Goal: Task Accomplishment & Management: Manage account settings

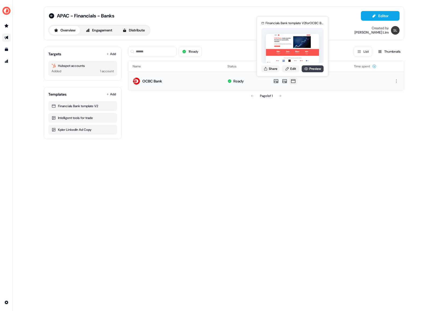
click at [309, 70] on link "Preview" at bounding box center [313, 68] width 22 height 7
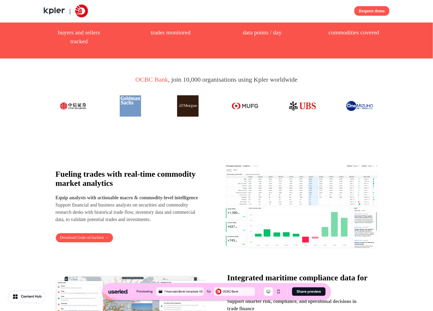
scroll to position [189, 0]
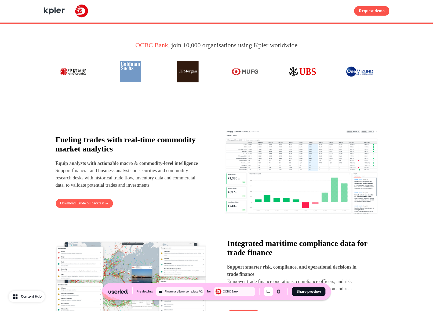
click at [84, 209] on button "Download Crude oil backtest →" at bounding box center [85, 204] width 58 height 10
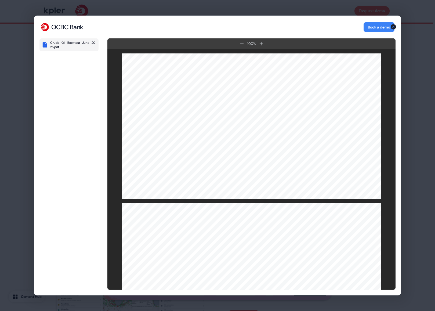
click at [393, 26] on icon "button" at bounding box center [393, 26] width 5 height 5
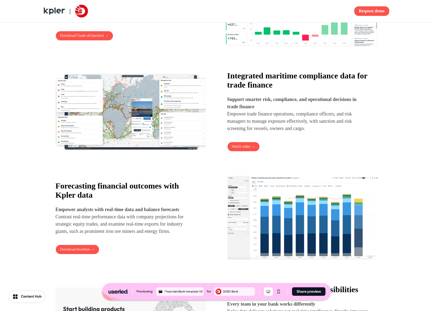
scroll to position [443, 0]
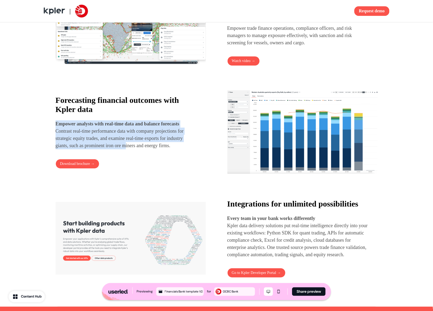
drag, startPoint x: 112, startPoint y: 117, endPoint x: 152, endPoint y: 145, distance: 49.3
click at [151, 143] on div "Forecasting financial outcomes with Kpler data Empower analysts with real-time …" at bounding box center [131, 123] width 150 height 54
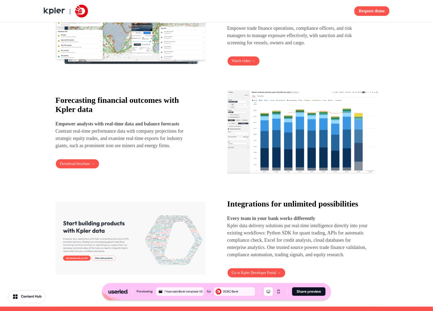
click at [152, 145] on p "Empower analysts with real-time data and balance forecasts Contrast real-time p…" at bounding box center [126, 134] width 141 height 29
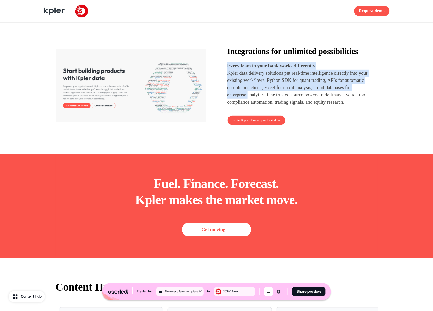
drag, startPoint x: 258, startPoint y: 71, endPoint x: 288, endPoint y: 109, distance: 48.1
click at [284, 106] on div "Integrations for unlimited possibilities Every team in your bank works differen…" at bounding box center [298, 76] width 141 height 59
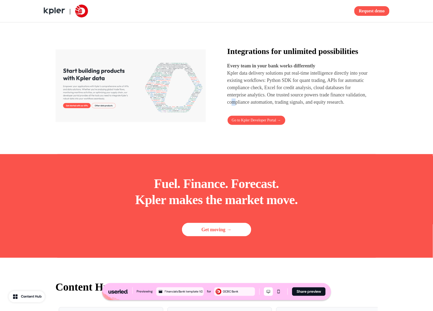
click at [289, 106] on p "Kpler data delivery solutions put real-time intelligence directly into your exi…" at bounding box center [298, 88] width 141 height 36
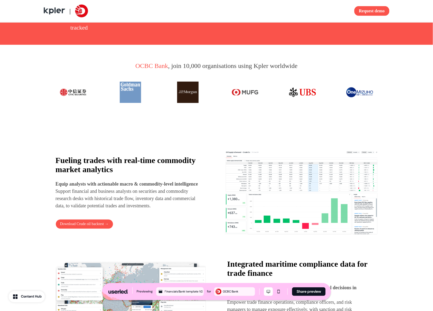
scroll to position [0, 0]
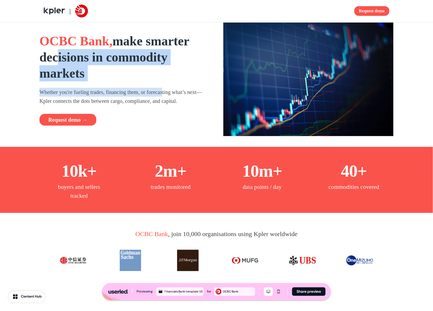
drag, startPoint x: 86, startPoint y: 43, endPoint x: 178, endPoint y: 101, distance: 108.6
click at [175, 94] on div "OCBC Bank, make smarter decisions in commodity markets Whether you're fueling t…" at bounding box center [125, 79] width 171 height 93
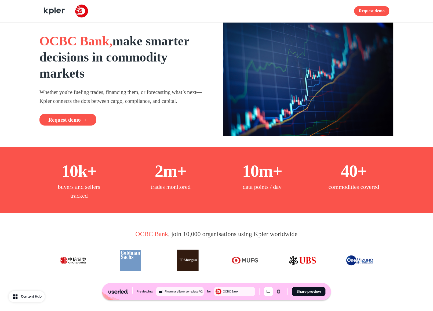
click at [178, 101] on p "Whether you're fueling trades, financing them, or forecasting what’s next—Kpler…" at bounding box center [125, 96] width 171 height 17
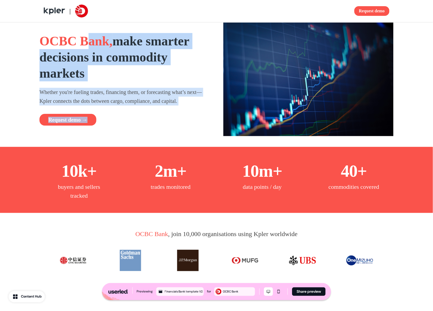
drag, startPoint x: 114, startPoint y: 59, endPoint x: 166, endPoint y: 144, distance: 98.9
click at [166, 144] on div "OCBC Bank, make smarter decisions in commodity markets Whether you're fueling t…" at bounding box center [216, 85] width 433 height 124
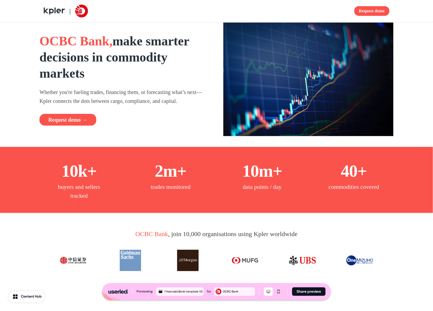
click at [166, 145] on div "OCBC Bank, make smarter decisions in commodity markets Whether you're fueling t…" at bounding box center [216, 85] width 433 height 124
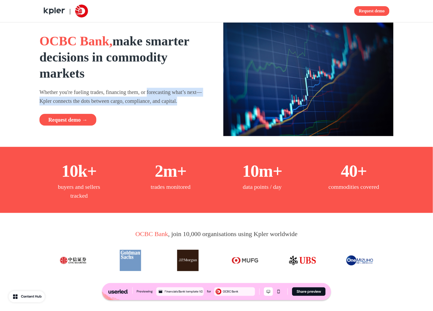
drag, startPoint x: 157, startPoint y: 93, endPoint x: 181, endPoint y: 108, distance: 28.1
click at [181, 108] on div "OCBC Bank, make smarter decisions in commodity markets Whether you're fueling t…" at bounding box center [125, 79] width 171 height 93
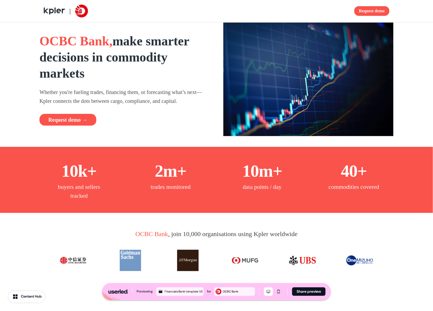
click at [184, 112] on div "OCBC Bank, make smarter decisions in commodity markets Whether you're fueling t…" at bounding box center [125, 79] width 171 height 93
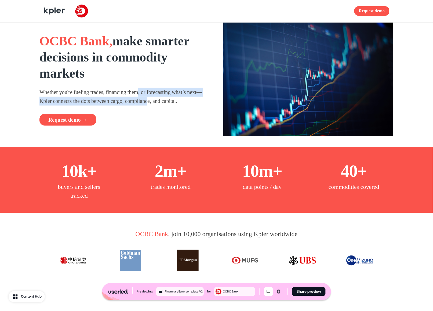
drag, startPoint x: 147, startPoint y: 96, endPoint x: 178, endPoint y: 102, distance: 32.0
click at [174, 101] on p "Whether you're fueling trades, financing them, or forecasting what’s next—Kpler…" at bounding box center [125, 96] width 171 height 17
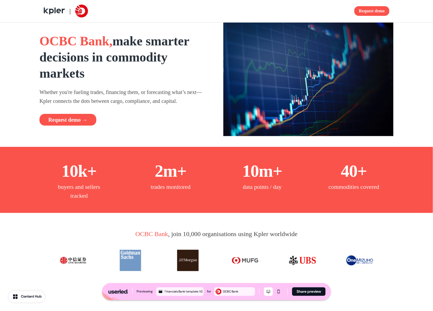
drag, startPoint x: 178, startPoint y: 102, endPoint x: 180, endPoint y: 107, distance: 5.1
click at [179, 102] on p "Whether you're fueling trades, financing them, or forecasting what’s next—Kpler…" at bounding box center [125, 96] width 171 height 17
drag, startPoint x: 180, startPoint y: 107, endPoint x: 162, endPoint y: 102, distance: 18.6
click at [156, 99] on div "OCBC Bank, make smarter decisions in commodity markets Whether you're fueling t…" at bounding box center [125, 79] width 171 height 93
click at [162, 102] on p "Whether you're fueling trades, financing them, or forecasting what’s next—Kpler…" at bounding box center [125, 96] width 171 height 17
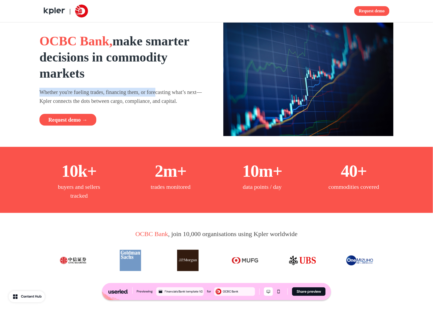
drag, startPoint x: 153, startPoint y: 83, endPoint x: 168, endPoint y: 91, distance: 17.7
click at [168, 91] on div "OCBC Bank, make smarter decisions in commodity markets Whether you're fueling t…" at bounding box center [125, 79] width 171 height 93
click at [170, 92] on p "Whether you're fueling trades, financing them, or forecasting what’s next—Kpler…" at bounding box center [125, 96] width 171 height 17
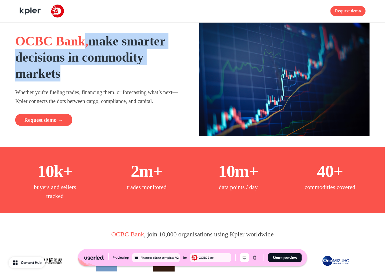
drag, startPoint x: 104, startPoint y: 41, endPoint x: 123, endPoint y: 74, distance: 37.5
click at [123, 73] on h1 "OCBC Bank, make smarter decisions in commodity markets" at bounding box center [100, 57] width 171 height 48
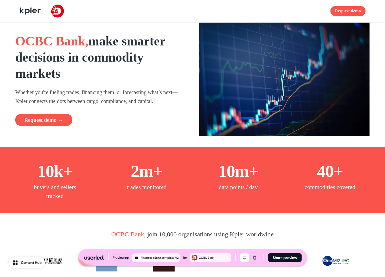
drag, startPoint x: 123, startPoint y: 74, endPoint x: 100, endPoint y: 92, distance: 29.4
click at [123, 74] on h1 "OCBC Bank, make smarter decisions in commodity markets" at bounding box center [100, 57] width 171 height 48
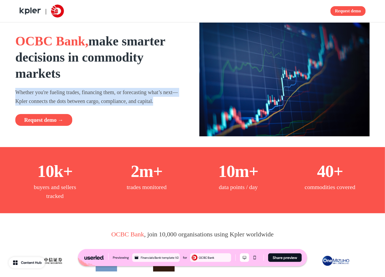
drag, startPoint x: 87, startPoint y: 85, endPoint x: 135, endPoint y: 108, distance: 53.5
click at [134, 108] on div "OCBC Bank, make smarter decisions in commodity markets Whether you're fueling t…" at bounding box center [100, 79] width 171 height 93
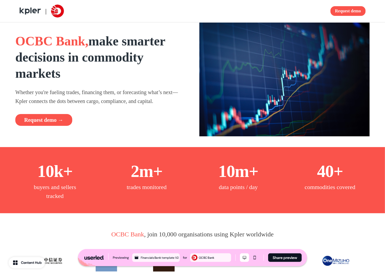
click at [135, 108] on div "OCBC Bank, make smarter decisions in commodity markets Whether you're fueling t…" at bounding box center [100, 79] width 171 height 93
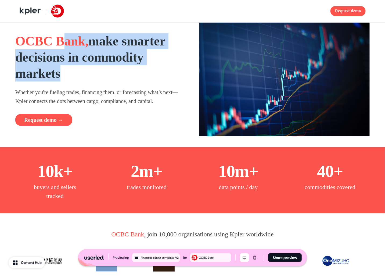
drag, startPoint x: 122, startPoint y: 58, endPoint x: 125, endPoint y: 67, distance: 9.9
click at [125, 67] on h1 "OCBC Bank, make smarter decisions in commodity markets" at bounding box center [100, 57] width 171 height 48
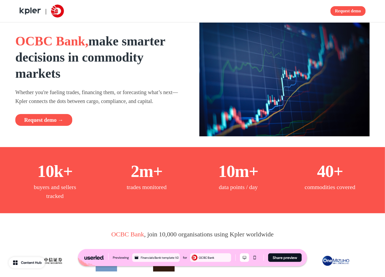
click at [125, 67] on h1 "OCBC Bank, make smarter decisions in commodity markets" at bounding box center [100, 57] width 171 height 48
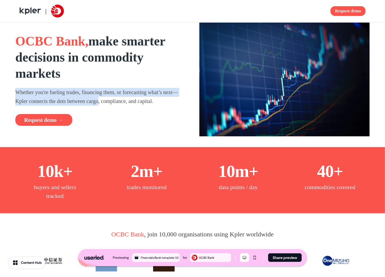
drag, startPoint x: 95, startPoint y: 80, endPoint x: 121, endPoint y: 98, distance: 31.9
click at [121, 98] on div "OCBC Bank, make smarter decisions in commodity markets Whether you're fueling t…" at bounding box center [100, 79] width 171 height 93
click at [118, 99] on p "Whether you're fueling trades, financing them, or forecasting what’s next—Kpler…" at bounding box center [100, 96] width 171 height 17
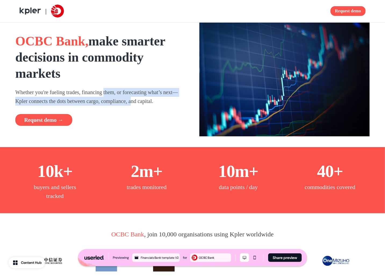
drag, startPoint x: 116, startPoint y: 91, endPoint x: 158, endPoint y: 104, distance: 43.9
click at [157, 104] on p "Whether you're fueling trades, financing them, or forecasting what’s next—Kpler…" at bounding box center [100, 96] width 171 height 17
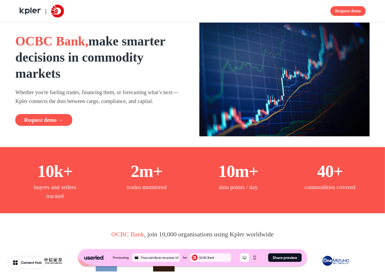
click at [159, 105] on p "Whether you're fueling trades, financing them, or forecasting what’s next—Kpler…" at bounding box center [100, 96] width 171 height 17
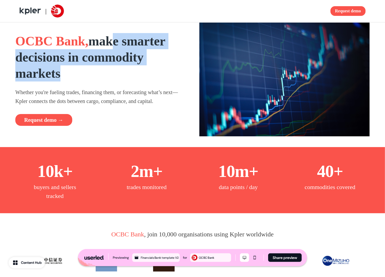
drag, startPoint x: 151, startPoint y: 60, endPoint x: 155, endPoint y: 73, distance: 14.0
click at [155, 73] on h1 "OCBC Bank, make smarter decisions in commodity markets" at bounding box center [100, 57] width 171 height 48
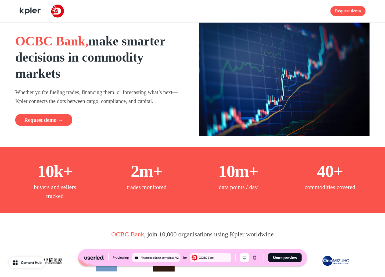
drag, startPoint x: 155, startPoint y: 73, endPoint x: 153, endPoint y: 77, distance: 4.1
click at [155, 75] on h1 "OCBC Bank, make smarter decisions in commodity markets" at bounding box center [100, 57] width 171 height 48
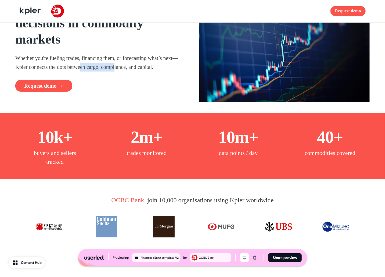
drag, startPoint x: 128, startPoint y: 62, endPoint x: 141, endPoint y: 67, distance: 13.9
click at [141, 67] on p "Whether you're fueling trades, financing them, or forecasting what’s next—Kpler…" at bounding box center [100, 62] width 171 height 17
click at [141, 68] on p "Whether you're fueling trades, financing them, or forecasting what’s next—Kpler…" at bounding box center [100, 62] width 171 height 17
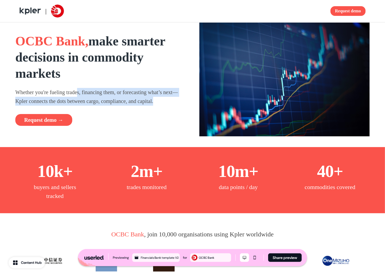
drag, startPoint x: 84, startPoint y: 96, endPoint x: 160, endPoint y: 105, distance: 76.8
click at [182, 105] on div "OCBC Bank, make smarter decisions in commodity markets Whether you're fueling t…" at bounding box center [100, 79] width 171 height 93
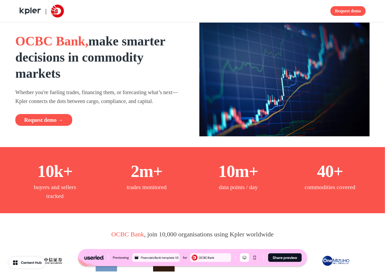
click at [160, 105] on p "Whether you're fueling trades, financing them, or forecasting what’s next—Kpler…" at bounding box center [100, 96] width 171 height 17
click at [155, 102] on p "Whether you're fueling trades, financing them, or forecasting what’s next—Kpler…" at bounding box center [100, 96] width 171 height 17
drag, startPoint x: 120, startPoint y: 103, endPoint x: 159, endPoint y: 101, distance: 39.0
click at [159, 101] on p "Whether you're fueling trades, financing them, or forecasting what’s next—Kpler…" at bounding box center [100, 96] width 171 height 17
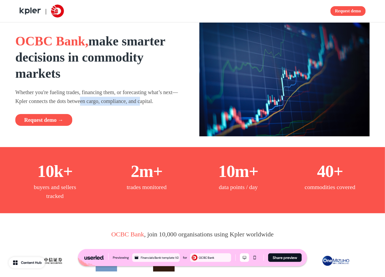
drag, startPoint x: 110, startPoint y: 101, endPoint x: 167, endPoint y: 102, distance: 57.3
click at [167, 102] on p "Whether you're fueling trades, financing them, or forecasting what’s next—Kpler…" at bounding box center [100, 96] width 171 height 17
drag, startPoint x: 167, startPoint y: 102, endPoint x: 134, endPoint y: 106, distance: 33.0
click at [167, 103] on p "Whether you're fueling trades, financing them, or forecasting what’s next—Kpler…" at bounding box center [100, 96] width 171 height 17
drag, startPoint x: 129, startPoint y: 101, endPoint x: 145, endPoint y: 102, distance: 16.2
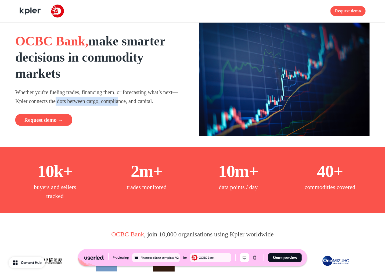
click at [145, 102] on p "Whether you're fueling trades, financing them, or forecasting what’s next—Kpler…" at bounding box center [100, 96] width 171 height 17
click at [145, 103] on p "Whether you're fueling trades, financing them, or forecasting what’s next—Kpler…" at bounding box center [100, 96] width 171 height 17
drag, startPoint x: 126, startPoint y: 98, endPoint x: 178, endPoint y: 101, distance: 52.5
click at [174, 101] on p "Whether you're fueling trades, financing them, or forecasting what’s next—Kpler…" at bounding box center [100, 96] width 171 height 17
click at [178, 101] on p "Whether you're fueling trades, financing them, or forecasting what’s next—Kpler…" at bounding box center [100, 96] width 171 height 17
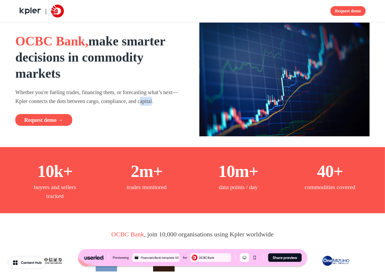
drag, startPoint x: 182, startPoint y: 100, endPoint x: 167, endPoint y: 100, distance: 14.8
click at [167, 100] on p "Whether you're fueling trades, financing them, or forecasting what’s next—Kpler…" at bounding box center [100, 96] width 171 height 17
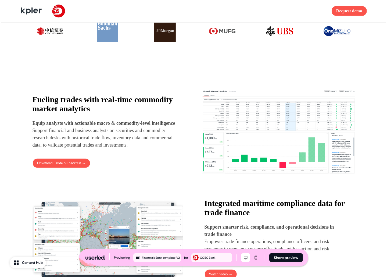
scroll to position [252, 0]
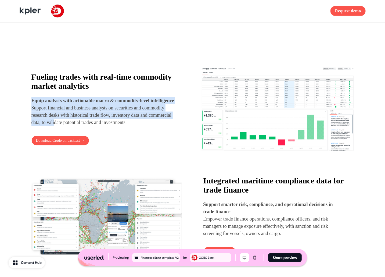
drag, startPoint x: 46, startPoint y: 90, endPoint x: 104, endPoint y: 121, distance: 66.0
click at [104, 121] on div "Fueling trades with real-time commodity market analytics Equip analysts with ac…" at bounding box center [103, 99] width 144 height 54
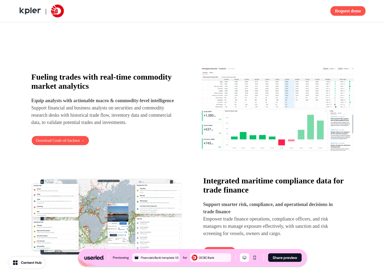
drag, startPoint x: 104, startPoint y: 123, endPoint x: 74, endPoint y: 88, distance: 45.5
click at [104, 123] on p "Equip analysts with actionable macro & commodity-level intelligence Support fin…" at bounding box center [103, 111] width 144 height 29
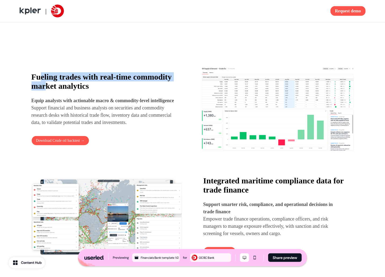
drag, startPoint x: 41, startPoint y: 71, endPoint x: 92, endPoint y: 76, distance: 51.6
click at [92, 76] on strong "Fueling trades with real-time commodity market analytics" at bounding box center [101, 81] width 141 height 18
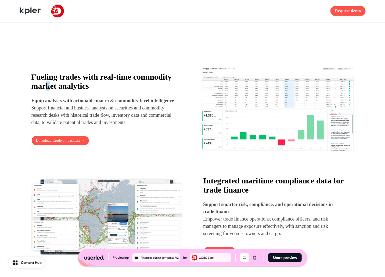
click at [93, 78] on strong "Fueling trades with real-time commodity market analytics" at bounding box center [101, 81] width 141 height 18
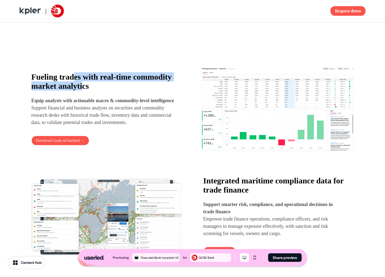
drag, startPoint x: 75, startPoint y: 69, endPoint x: 131, endPoint y: 79, distance: 56.3
click at [131, 79] on strong "Fueling trades with real-time commodity market analytics" at bounding box center [101, 81] width 141 height 18
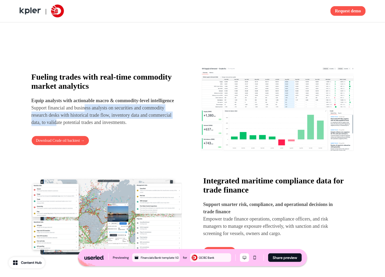
drag, startPoint x: 90, startPoint y: 106, endPoint x: 107, endPoint y: 122, distance: 23.4
click at [107, 122] on p "Equip analysts with actionable macro & commodity-level intelligence Support fin…" at bounding box center [103, 111] width 144 height 29
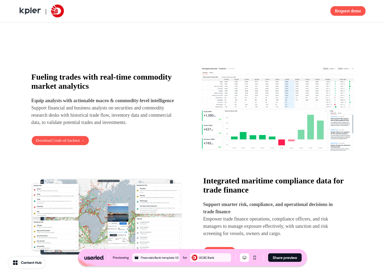
click at [107, 123] on p "Equip analysts with actionable macro & commodity-level intelligence Support fin…" at bounding box center [103, 111] width 144 height 29
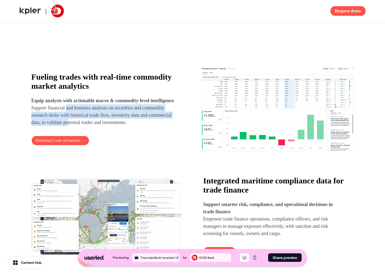
drag, startPoint x: 74, startPoint y: 111, endPoint x: 119, endPoint y: 126, distance: 47.6
click at [119, 125] on p "Equip analysts with actionable macro & commodity-level intelligence Support fin…" at bounding box center [103, 111] width 144 height 29
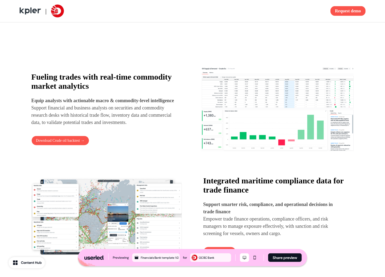
click at [119, 126] on p "Equip analysts with actionable macro & commodity-level intelligence Support fin…" at bounding box center [103, 111] width 144 height 29
drag, startPoint x: 42, startPoint y: 116, endPoint x: 88, endPoint y: 120, distance: 45.8
click at [87, 120] on p "Equip analysts with actionable macro & commodity-level intelligence Support fin…" at bounding box center [103, 111] width 144 height 29
drag, startPoint x: 88, startPoint y: 120, endPoint x: 77, endPoint y: 120, distance: 11.0
click at [88, 120] on p "Equip analysts with actionable macro & commodity-level intelligence Support fin…" at bounding box center [103, 111] width 144 height 29
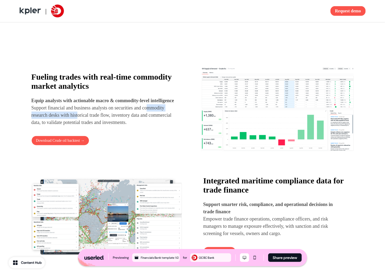
drag, startPoint x: 37, startPoint y: 119, endPoint x: 108, endPoint y: 120, distance: 71.8
click at [107, 118] on p "Equip analysts with actionable macro & commodity-level intelligence Support fin…" at bounding box center [103, 111] width 144 height 29
click at [108, 120] on p "Equip analysts with actionable macro & commodity-level intelligence Support fin…" at bounding box center [103, 111] width 144 height 29
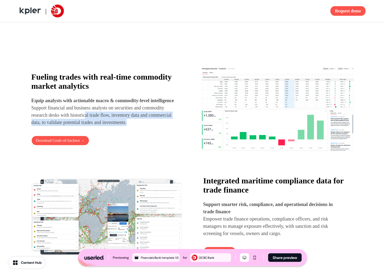
drag, startPoint x: 123, startPoint y: 118, endPoint x: 144, endPoint y: 130, distance: 24.8
click at [143, 126] on p "Equip analysts with actionable macro & commodity-level intelligence Support fin…" at bounding box center [103, 111] width 144 height 29
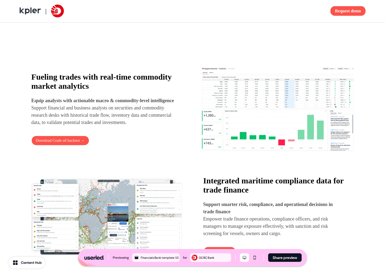
click at [144, 126] on p "Equip analysts with actionable macro & commodity-level intelligence Support fin…" at bounding box center [103, 111] width 144 height 29
drag, startPoint x: 140, startPoint y: 120, endPoint x: 146, endPoint y: 127, distance: 9.9
click at [146, 126] on p "Equip analysts with actionable macro & commodity-level intelligence Support fin…" at bounding box center [103, 111] width 144 height 29
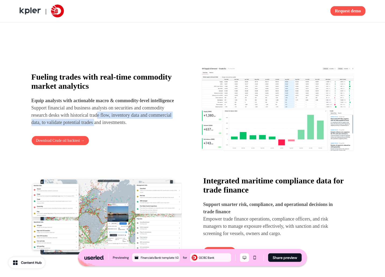
drag, startPoint x: 128, startPoint y: 115, endPoint x: 150, endPoint y: 125, distance: 23.4
click at [149, 125] on p "Equip analysts with actionable macro & commodity-level intelligence Support fin…" at bounding box center [103, 111] width 144 height 29
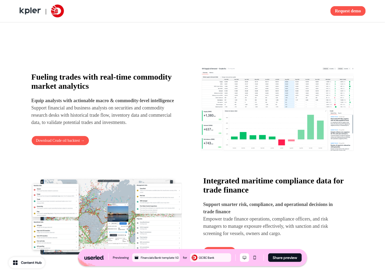
drag, startPoint x: 150, startPoint y: 125, endPoint x: 126, endPoint y: 116, distance: 25.5
click at [150, 125] on p "Equip analysts with actionable macro & commodity-level intelligence Support fin…" at bounding box center [103, 111] width 144 height 29
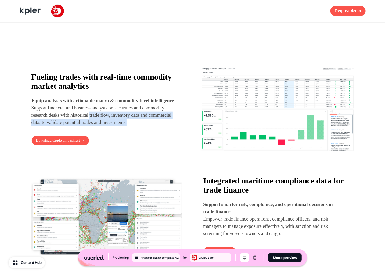
drag, startPoint x: 119, startPoint y: 121, endPoint x: 123, endPoint y: 129, distance: 9.0
click at [124, 126] on p "Equip analysts with actionable macro & commodity-level intelligence Support fin…" at bounding box center [103, 111] width 144 height 29
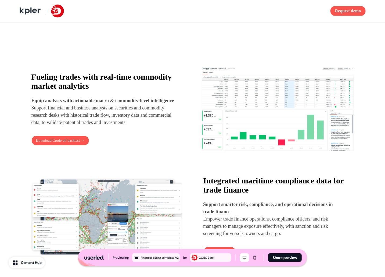
click at [123, 126] on p "Equip analysts with actionable macro & commodity-level intelligence Support fin…" at bounding box center [103, 111] width 144 height 29
drag
click at [123, 121] on p "Equip analysts with actionable macro & commodity-level intelligence Support fin…" at bounding box center [103, 111] width 144 height 29
click at [246, 104] on img at bounding box center [277, 109] width 153 height 87
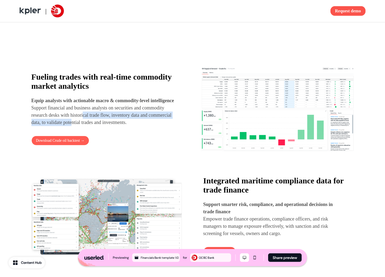
click at [76, 145] on button "Download Crude oil backtest →" at bounding box center [60, 141] width 58 height 10
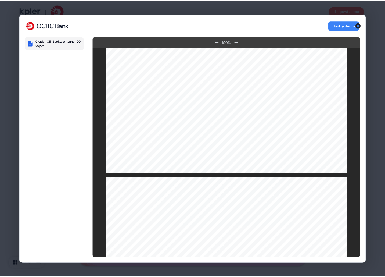
scroll to position [183, 0]
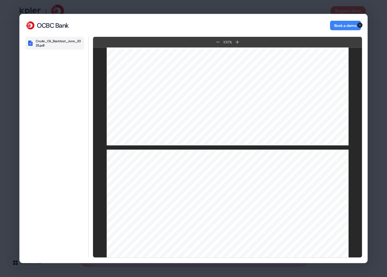
click at [360, 25] on icon "button" at bounding box center [359, 25] width 5 height 5
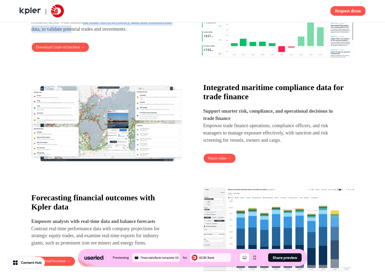
scroll to position [376, 0]
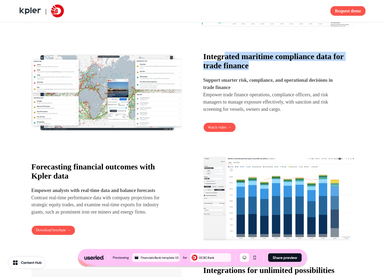
drag, startPoint x: 225, startPoint y: 56, endPoint x: 285, endPoint y: 68, distance: 61.0
click at [285, 68] on h4 "Integrated maritime compliance data for trade finance" at bounding box center [273, 61] width 141 height 18
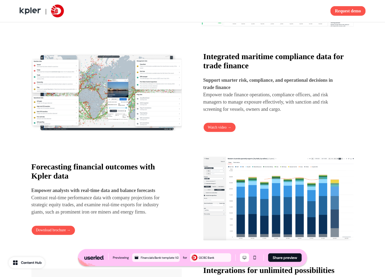
click at [248, 101] on p "Support smarter risk, compliance, and operational decisions in trade finance Em…" at bounding box center [273, 95] width 141 height 36
click at [220, 132] on button "Watch video →" at bounding box center [219, 128] width 33 height 10
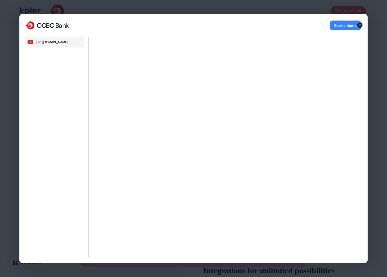
click at [361, 26] on icon "button" at bounding box center [359, 25] width 5 height 5
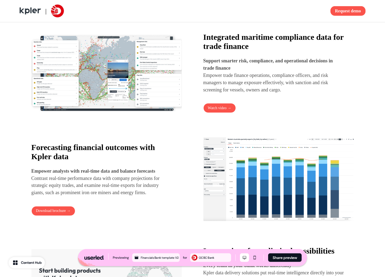
scroll to position [435, 0]
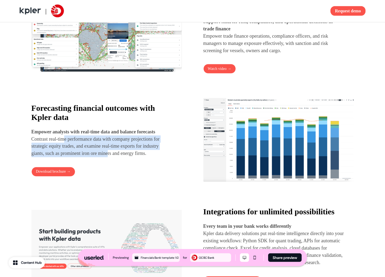
drag, startPoint x: 76, startPoint y: 140, endPoint x: 133, endPoint y: 156, distance: 59.7
click at [133, 156] on p "Empower analysts with real-time data and balance forecasts Contrast real-time p…" at bounding box center [101, 142] width 141 height 29
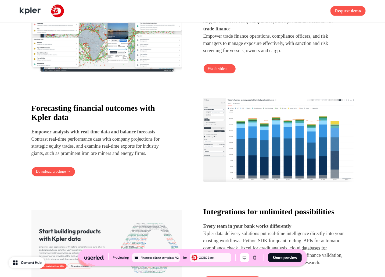
drag, startPoint x: 133, startPoint y: 156, endPoint x: 130, endPoint y: 154, distance: 3.8
click at [133, 156] on p "Empower analysts with real-time data and balance forecasts Contrast real-time p…" at bounding box center [101, 142] width 141 height 29
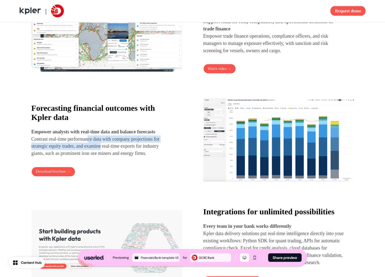
drag, startPoint x: 95, startPoint y: 141, endPoint x: 118, endPoint y: 150, distance: 24.3
click at [117, 149] on p "Empower analysts with real-time data and balance forecasts Contrast real-time p…" at bounding box center [101, 142] width 141 height 29
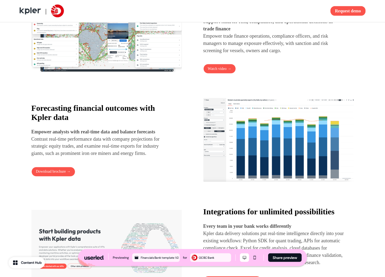
click at [118, 150] on p "Empower analysts with real-time data and balance forecasts Contrast real-time p…" at bounding box center [101, 142] width 141 height 29
drag, startPoint x: 119, startPoint y: 149, endPoint x: 76, endPoint y: 144, distance: 43.6
click at [76, 144] on p "Empower analysts with real-time data and balance forecasts Contrast real-time p…" at bounding box center [101, 142] width 141 height 29
click at [72, 149] on p "Empower analysts with real-time data and balance forecasts Contrast real-time p…" at bounding box center [101, 142] width 141 height 29
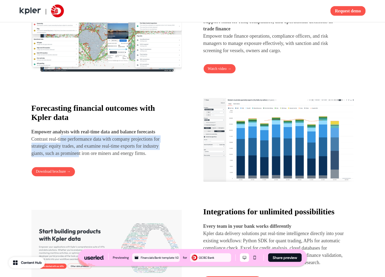
drag, startPoint x: 68, startPoint y: 140, endPoint x: 105, endPoint y: 152, distance: 38.3
click at [102, 151] on p "Empower analysts with real-time data and balance forecasts Contrast real-time p…" at bounding box center [101, 142] width 141 height 29
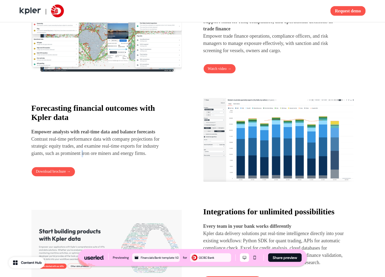
drag, startPoint x: 105, startPoint y: 152, endPoint x: 105, endPoint y: 146, distance: 6.2
click at [105, 152] on p "Empower analysts with real-time data and balance forecasts Contrast real-time p…" at bounding box center [101, 142] width 141 height 29
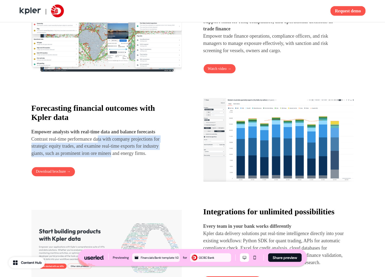
drag, startPoint x: 125, startPoint y: 144, endPoint x: 136, endPoint y: 154, distance: 15.4
click at [136, 154] on p "Empower analysts with real-time data and balance forecasts Contrast real-time p…" at bounding box center [101, 142] width 141 height 29
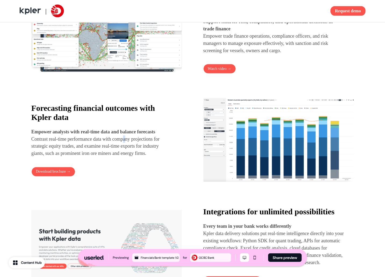
click at [138, 140] on p "Empower analysts with real-time data and balance forecasts Contrast real-time p…" at bounding box center [101, 142] width 141 height 29
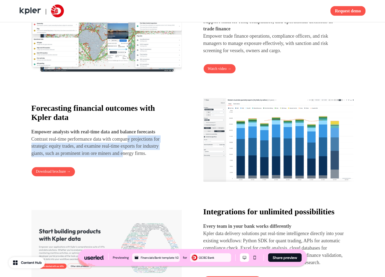
drag, startPoint x: 141, startPoint y: 141, endPoint x: 151, endPoint y: 157, distance: 19.0
click at [151, 157] on p "Empower analysts with real-time data and balance forecasts Contrast real-time p…" at bounding box center [101, 142] width 141 height 29
drag, startPoint x: 131, startPoint y: 144, endPoint x: 150, endPoint y: 155, distance: 22.0
click at [147, 154] on p "Empower analysts with real-time data and balance forecasts Contrast real-time p…" at bounding box center [101, 142] width 141 height 29
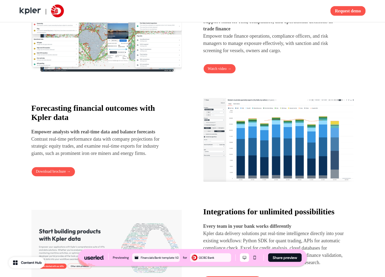
click at [150, 155] on p "Empower analysts with real-time data and balance forecasts Contrast real-time p…" at bounding box center [101, 142] width 141 height 29
drag, startPoint x: 145, startPoint y: 148, endPoint x: 146, endPoint y: 155, distance: 7.6
click at [145, 155] on p "Empower analysts with real-time data and balance forecasts Contrast real-time p…" at bounding box center [101, 142] width 141 height 29
click at [146, 156] on p "Empower analysts with real-time data and balance forecasts Contrast real-time p…" at bounding box center [101, 142] width 141 height 29
drag, startPoint x: 136, startPoint y: 146, endPoint x: 145, endPoint y: 153, distance: 11.7
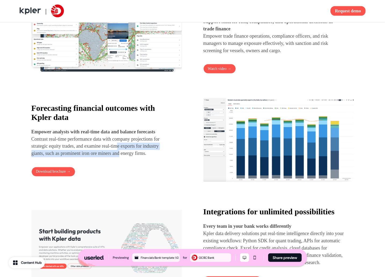
click at [145, 153] on p "Empower analysts with real-time data and balance forecasts Contrast real-time p…" at bounding box center [101, 142] width 141 height 29
click at [149, 153] on p "Empower analysts with real-time data and balance forecasts Contrast real-time p…" at bounding box center [101, 142] width 141 height 29
drag, startPoint x: 121, startPoint y: 148, endPoint x: 95, endPoint y: 156, distance: 27.6
click at [98, 149] on p "Empower analysts with real-time data and balance forecasts Contrast real-time p…" at bounding box center [101, 142] width 141 height 29
click at [92, 157] on p "Empower analysts with real-time data and balance forecasts Contrast real-time p…" at bounding box center [101, 142] width 141 height 29
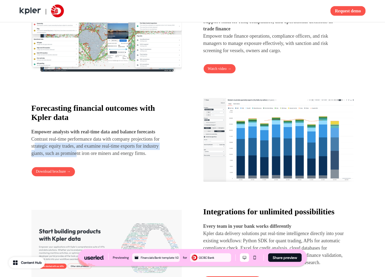
drag, startPoint x: 51, startPoint y: 152, endPoint x: 103, endPoint y: 155, distance: 52.0
click at [101, 155] on p "Empower analysts with real-time data and balance forecasts Contrast real-time p…" at bounding box center [101, 142] width 141 height 29
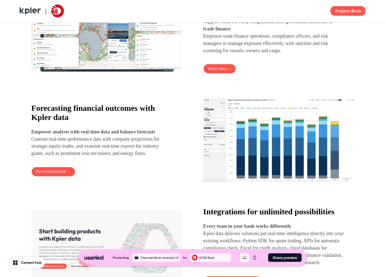
click at [103, 155] on p "Empower analysts with real-time data and balance forecasts Contrast real-time p…" at bounding box center [101, 142] width 141 height 29
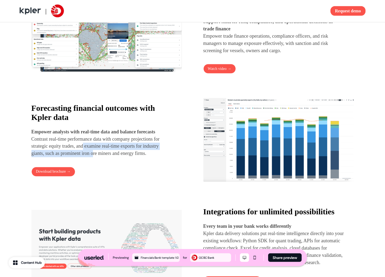
click at [116, 151] on p "Empower analysts with real-time data and balance forecasts Contrast real-time p…" at bounding box center [101, 142] width 141 height 29
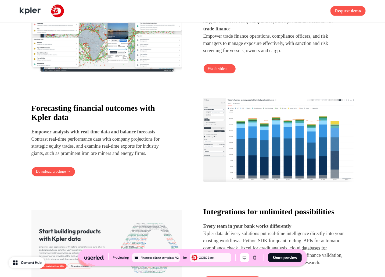
click at [117, 151] on p "Empower analysts with real-time data and balance forecasts Contrast real-time p…" at bounding box center [101, 142] width 141 height 29
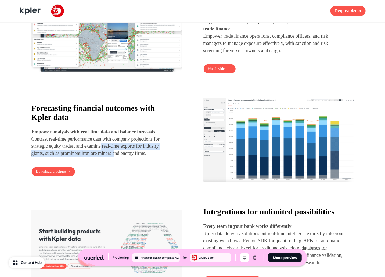
click at [140, 152] on p "Empower analysts with real-time data and balance forecasts Contrast real-time p…" at bounding box center [101, 142] width 141 height 29
click at [141, 152] on p "Empower analysts with real-time data and balance forecasts Contrast real-time p…" at bounding box center [101, 142] width 141 height 29
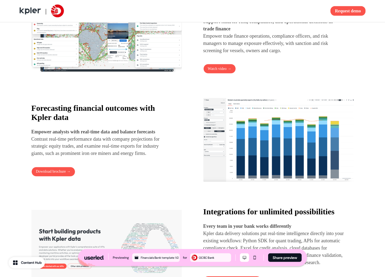
click at [253, 115] on img at bounding box center [278, 140] width 150 height 85
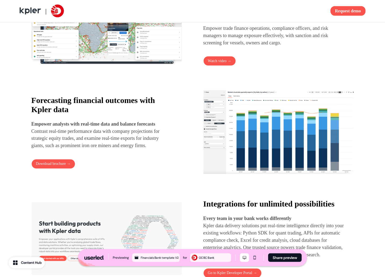
click at [257, 106] on img at bounding box center [278, 132] width 150 height 85
click at [246, 110] on img at bounding box center [278, 132] width 150 height 85
click at [256, 145] on div "Fueling trades with real-time commodity market analytics Equip analysts with ac…" at bounding box center [192, 78] width 322 height 406
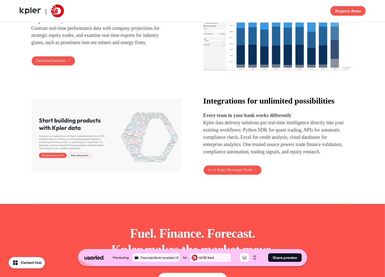
scroll to position [549, 0]
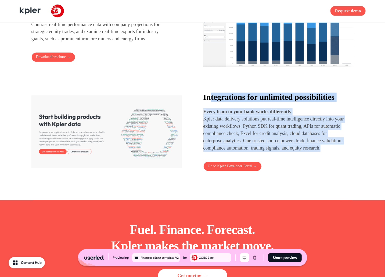
drag, startPoint x: 210, startPoint y: 95, endPoint x: 276, endPoint y: 169, distance: 98.8
click at [276, 152] on div "Integrations for unlimited possibilities Every team in your bank works differen…" at bounding box center [273, 122] width 141 height 59
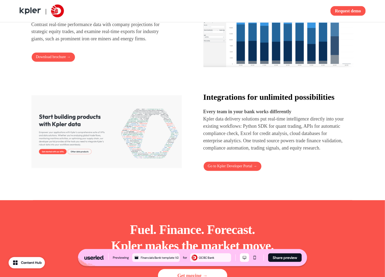
drag, startPoint x: 277, startPoint y: 170, endPoint x: 272, endPoint y: 147, distance: 23.1
click at [278, 170] on div "Integrations for unlimited possibilities Every team in your bank works differen…" at bounding box center [278, 132] width 150 height 78
drag, startPoint x: 270, startPoint y: 150, endPoint x: 273, endPoint y: 156, distance: 6.8
click at [273, 152] on p "Kpler data delivery solutions put real-time intelligence directly into your exi…" at bounding box center [273, 134] width 141 height 36
drag, startPoint x: 273, startPoint y: 156, endPoint x: 260, endPoint y: 135, distance: 24.6
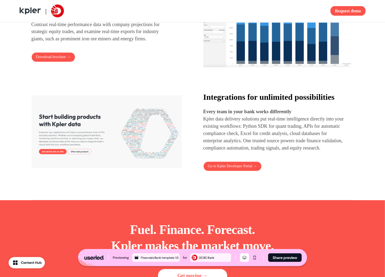
click at [274, 152] on p "Kpler data delivery solutions put real-time intelligence directly into your exi…" at bounding box center [273, 134] width 141 height 36
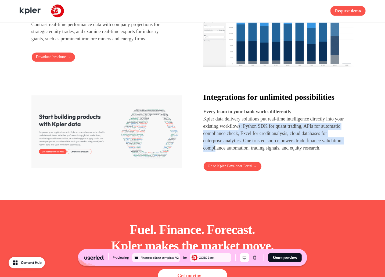
drag, startPoint x: 259, startPoint y: 135, endPoint x: 271, endPoint y: 163, distance: 31.0
click at [269, 152] on p "Kpler data delivery solutions put real-time intelligence directly into your exi…" at bounding box center [273, 134] width 141 height 36
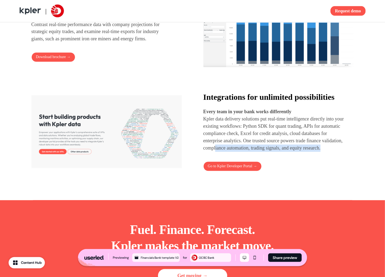
drag, startPoint x: 271, startPoint y: 163, endPoint x: 270, endPoint y: 157, distance: 6.8
click at [271, 152] on p "Kpler data delivery solutions put real-time intelligence directly into your exi…" at bounding box center [273, 134] width 141 height 36
click at [261, 139] on p "Kpler data delivery solutions put real-time intelligence directly into your exi…" at bounding box center [273, 134] width 141 height 36
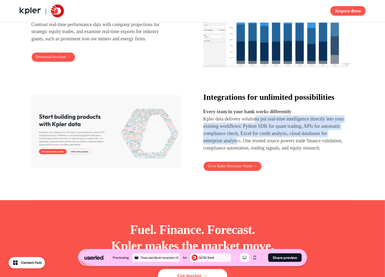
drag, startPoint x: 261, startPoint y: 134, endPoint x: 273, endPoint y: 154, distance: 22.7
click at [273, 152] on p "Kpler data delivery solutions put real-time intelligence directly into your exi…" at bounding box center [273, 134] width 141 height 36
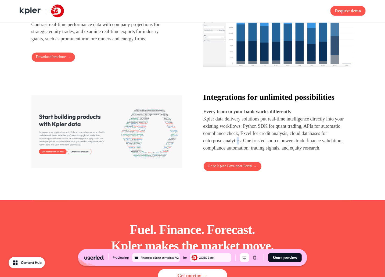
click at [273, 152] on p "Kpler data delivery solutions put real-time intelligence directly into your exi…" at bounding box center [273, 134] width 141 height 36
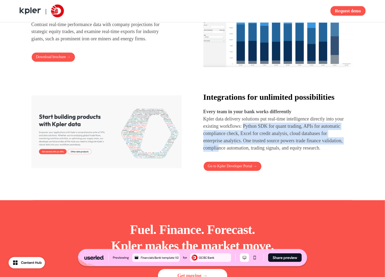
drag, startPoint x: 264, startPoint y: 139, endPoint x: 273, endPoint y: 161, distance: 23.3
click at [273, 152] on p "Kpler data delivery solutions put real-time intelligence directly into your exi…" at bounding box center [273, 134] width 141 height 36
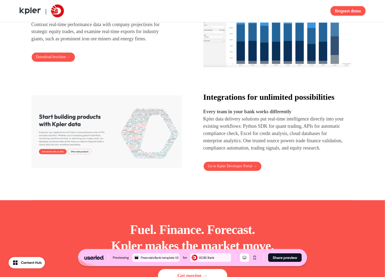
click at [273, 152] on p "Kpler data delivery solutions put real-time intelligence directly into your exi…" at bounding box center [273, 134] width 141 height 36
click at [249, 144] on p "Kpler data delivery solutions put real-time intelligence directly into your exi…" at bounding box center [273, 134] width 141 height 36
drag, startPoint x: 249, startPoint y: 144, endPoint x: 253, endPoint y: 151, distance: 8.1
click at [253, 151] on p "Kpler data delivery solutions put real-time intelligence directly into your exi…" at bounding box center [273, 134] width 141 height 36
drag, startPoint x: 253, startPoint y: 152, endPoint x: 237, endPoint y: 137, distance: 21.3
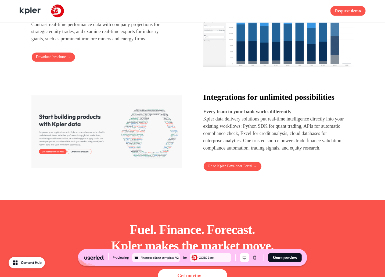
click at [253, 152] on p "Kpler data delivery solutions put real-time intelligence directly into your exi…" at bounding box center [273, 134] width 141 height 36
drag, startPoint x: 238, startPoint y: 141, endPoint x: 240, endPoint y: 145, distance: 4.9
click at [240, 145] on p "Kpler data delivery solutions put real-time intelligence directly into your exi…" at bounding box center [273, 134] width 141 height 36
click at [241, 148] on p "Kpler data delivery solutions put real-time intelligence directly into your exi…" at bounding box center [273, 134] width 141 height 36
drag, startPoint x: 239, startPoint y: 157, endPoint x: 242, endPoint y: 148, distance: 9.9
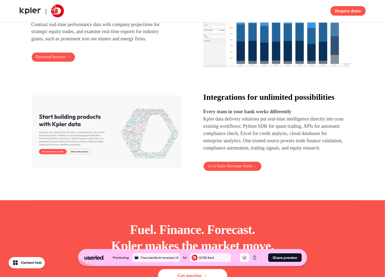
click at [240, 152] on p "Kpler data delivery solutions put real-time intelligence directly into your exi…" at bounding box center [273, 134] width 141 height 36
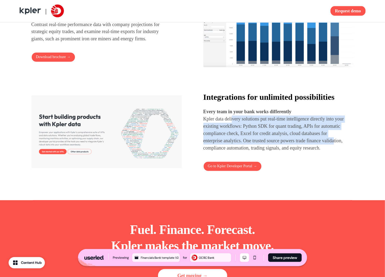
drag, startPoint x: 235, startPoint y: 132, endPoint x: 247, endPoint y: 162, distance: 31.8
click at [247, 152] on p "Kpler data delivery solutions put real-time intelligence directly into your exi…" at bounding box center [273, 134] width 141 height 36
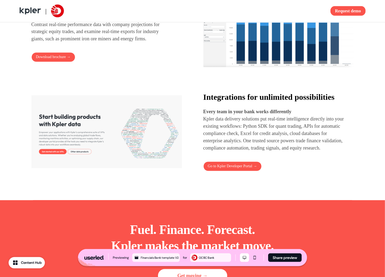
click at [248, 152] on p "Kpler data delivery solutions put real-time intelligence directly into your exi…" at bounding box center [273, 134] width 141 height 36
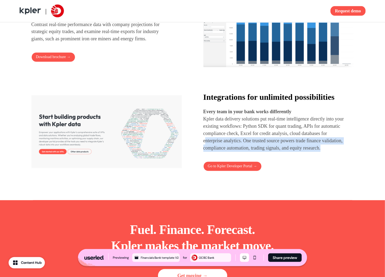
drag, startPoint x: 250, startPoint y: 164, endPoint x: 238, endPoint y: 149, distance: 19.3
click at [238, 151] on p "Kpler data delivery solutions put real-time intelligence directly into your exi…" at bounding box center [273, 134] width 141 height 36
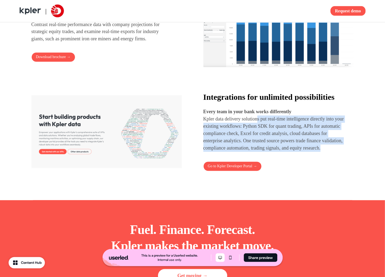
drag, startPoint x: 261, startPoint y: 133, endPoint x: 273, endPoint y: 167, distance: 35.5
click at [273, 152] on p "Kpler data delivery solutions put real-time intelligence directly into your exi…" at bounding box center [273, 134] width 141 height 36
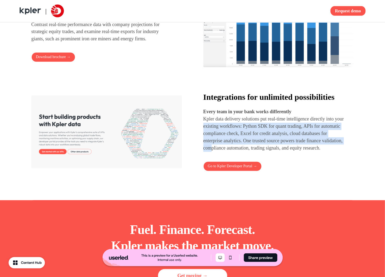
click at [222, 138] on p "Kpler data delivery solutions put real-time intelligence directly into your exi…" at bounding box center [273, 134] width 141 height 36
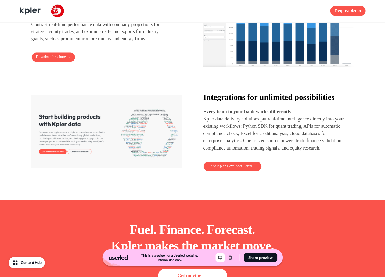
click at [227, 151] on p "Kpler data delivery solutions put real-time intelligence directly into your exi…" at bounding box center [273, 134] width 141 height 36
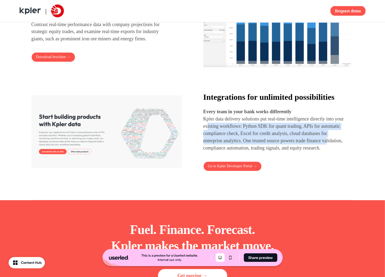
click at [238, 152] on p "Kpler data delivery solutions put real-time intelligence directly into your exi…" at bounding box center [273, 134] width 141 height 36
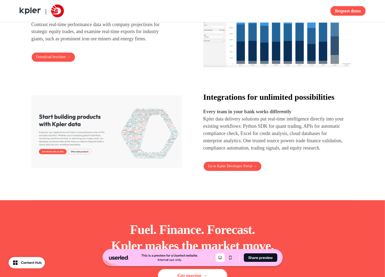
click at [239, 152] on p "Kpler data delivery solutions put real-time intelligence directly into your exi…" at bounding box center [273, 134] width 141 height 36
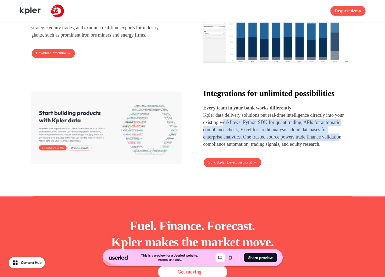
click at [252, 148] on p "Kpler data delivery solutions put real-time intelligence directly into your exi…" at bounding box center [273, 130] width 141 height 36
click at [262, 148] on p "Kpler data delivery solutions put real-time intelligence directly into your exi…" at bounding box center [273, 130] width 141 height 36
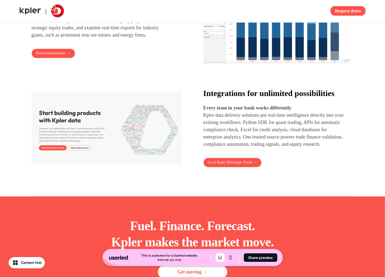
click at [262, 148] on p "Kpler data delivery solutions put real-time intelligence directly into your exi…" at bounding box center [273, 130] width 141 height 36
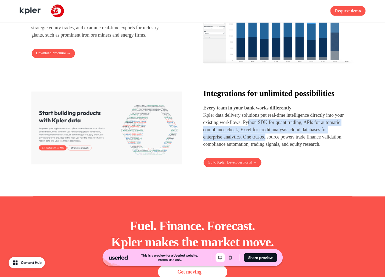
click at [303, 146] on p "Kpler data delivery solutions put real-time intelligence directly into your exi…" at bounding box center [273, 130] width 141 height 36
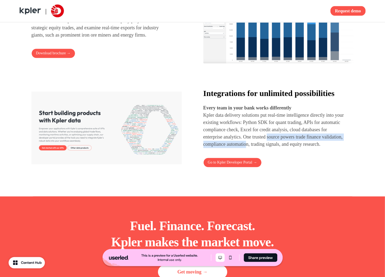
click at [305, 148] on p "Kpler data delivery solutions put real-time intelligence directly into your exi…" at bounding box center [273, 130] width 141 height 36
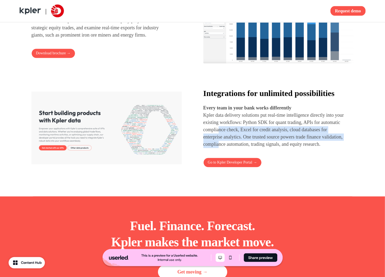
click at [274, 148] on p "Kpler data delivery solutions put real-time intelligence directly into your exi…" at bounding box center [273, 130] width 141 height 36
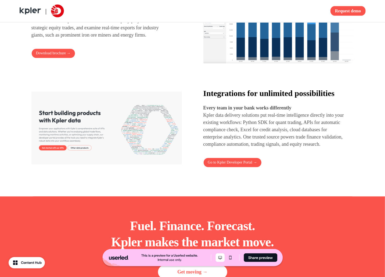
click at [275, 148] on p "Kpler data delivery solutions put real-time intelligence directly into your exi…" at bounding box center [273, 130] width 141 height 36
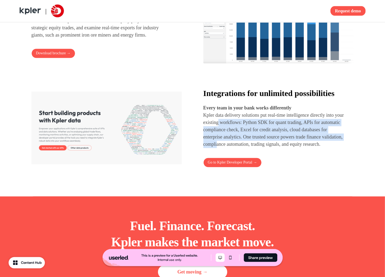
click at [239, 137] on p "Kpler data delivery solutions put real-time intelligence directly into your exi…" at bounding box center [273, 130] width 141 height 36
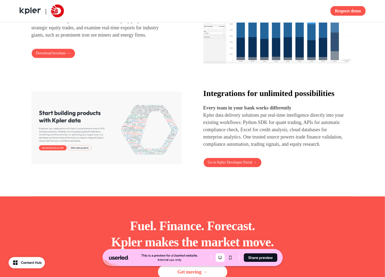
click at [239, 148] on p "Kpler data delivery solutions put real-time intelligence directly into your exi…" at bounding box center [273, 130] width 141 height 36
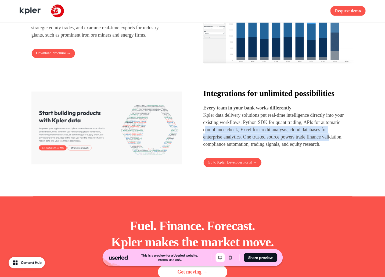
click at [240, 148] on p "Kpler data delivery solutions put real-time intelligence directly into your exi…" at bounding box center [273, 130] width 141 height 36
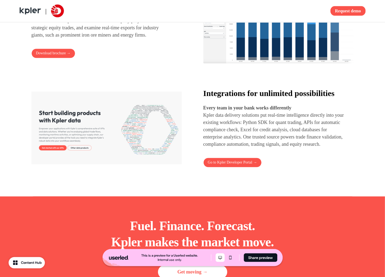
click at [241, 148] on p "Kpler data delivery solutions put real-time intelligence directly into your exi…" at bounding box center [273, 130] width 141 height 36
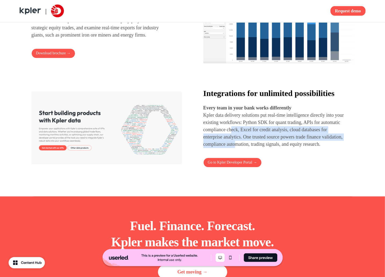
click at [292, 148] on p "Kpler data delivery solutions put real-time intelligence directly into your exi…" at bounding box center [273, 130] width 141 height 36
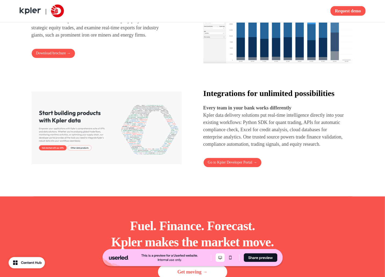
click at [293, 148] on p "Kpler data delivery solutions put real-time intelligence directly into your exi…" at bounding box center [273, 130] width 141 height 36
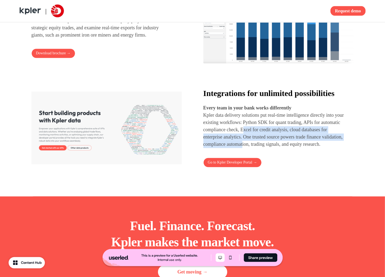
click at [301, 148] on p "Kpler data delivery solutions put real-time intelligence directly into your exi…" at bounding box center [273, 130] width 141 height 36
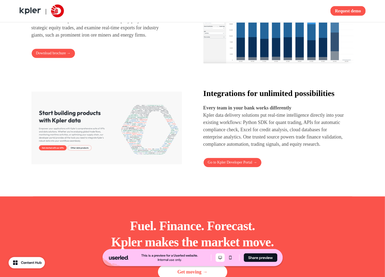
click at [302, 148] on p "Kpler data delivery solutions put real-time intelligence directly into your exi…" at bounding box center [273, 130] width 141 height 36
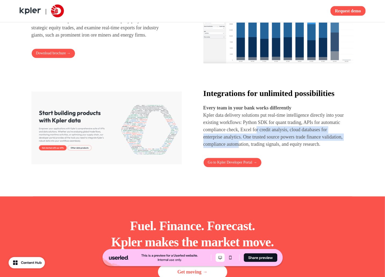
click at [297, 148] on p "Kpler data delivery solutions put real-time intelligence directly into your exi…" at bounding box center [273, 130] width 141 height 36
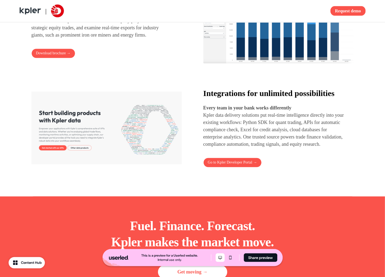
click at [297, 148] on p "Kpler data delivery solutions put real-time intelligence directly into your exi…" at bounding box center [273, 130] width 141 height 36
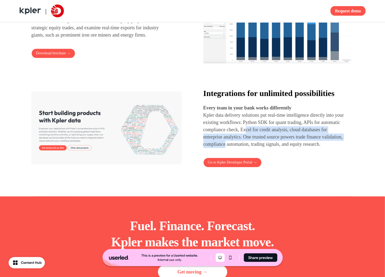
click at [281, 148] on p "Kpler data delivery solutions put real-time intelligence directly into your exi…" at bounding box center [273, 130] width 141 height 36
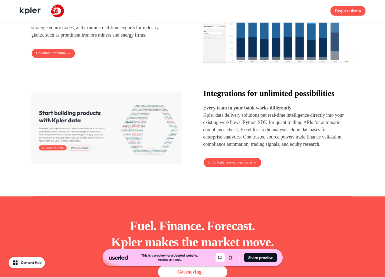
click at [281, 148] on p "Kpler data delivery solutions put real-time intelligence directly into your exi…" at bounding box center [273, 130] width 141 height 36
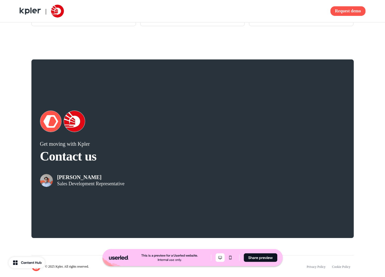
scroll to position [959, 0]
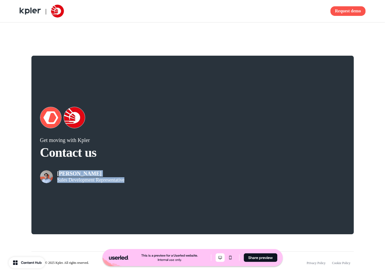
click at [110, 198] on div "Get moving with [PERSON_NAME] Contact us [PERSON_NAME] Sales Development Repres…" at bounding box center [192, 145] width 322 height 178
click at [144, 183] on div "[PERSON_NAME] Sales Development Representative" at bounding box center [116, 172] width 153 height 21
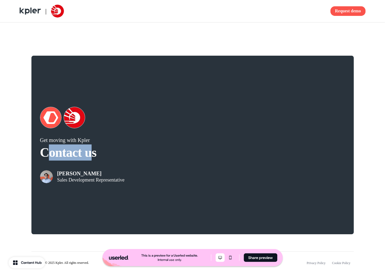
click at [98, 160] on p "Contact us" at bounding box center [116, 152] width 153 height 16
click at [100, 160] on p "Contact us" at bounding box center [116, 152] width 153 height 16
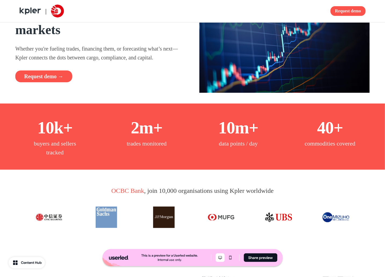
scroll to position [0, 0]
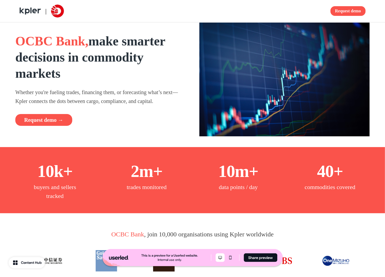
click at [88, 95] on p "Whether you're fueling trades, financing them, or forecasting what’s next—Kpler…" at bounding box center [100, 96] width 171 height 17
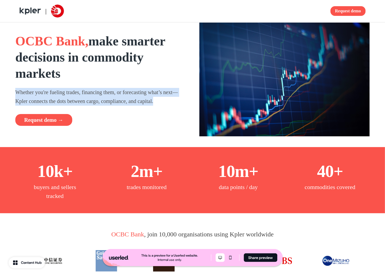
drag, startPoint x: 117, startPoint y: 75, endPoint x: 136, endPoint y: 108, distance: 38.4
click at [135, 108] on div "OCBC Bank, make smarter decisions in commodity markets Whether you're fueling t…" at bounding box center [100, 79] width 171 height 93
click at [136, 108] on div "OCBC Bank, make smarter decisions in commodity markets Whether you're fueling t…" at bounding box center [100, 79] width 171 height 93
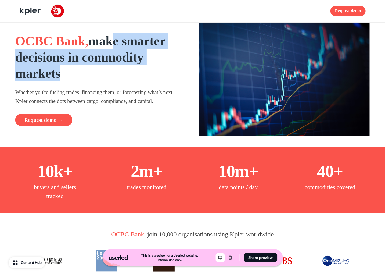
drag, startPoint x: 120, startPoint y: 45, endPoint x: 142, endPoint y: 74, distance: 36.2
click at [142, 74] on h1 "OCBC Bank, make smarter decisions in commodity markets" at bounding box center [100, 57] width 171 height 48
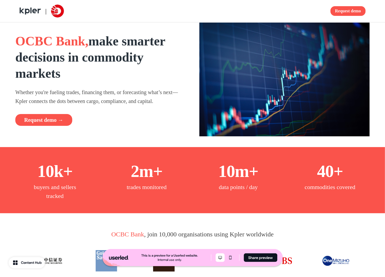
click at [142, 74] on h1 "OCBC Bank, make smarter decisions in commodity markets" at bounding box center [100, 57] width 171 height 48
drag, startPoint x: 17, startPoint y: 40, endPoint x: 90, endPoint y: 44, distance: 72.9
click at [88, 44] on span "OCBC Bank," at bounding box center [51, 41] width 73 height 14
click at [134, 37] on strong "make smarter decisions in commodity markets" at bounding box center [90, 57] width 150 height 46
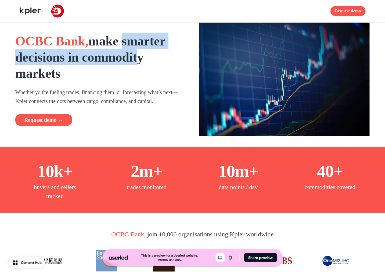
drag, startPoint x: 127, startPoint y: 39, endPoint x: 152, endPoint y: 65, distance: 36.5
click at [147, 65] on strong "make smarter decisions in commodity markets" at bounding box center [90, 57] width 150 height 46
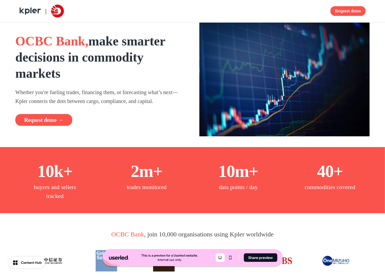
click at [152, 66] on h1 "OCBC Bank, make smarter decisions in commodity markets" at bounding box center [100, 57] width 171 height 48
click at [87, 71] on h1 "OCBC Bank, make smarter decisions in commodity markets" at bounding box center [100, 57] width 171 height 48
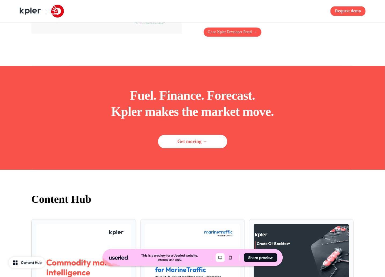
scroll to position [691, 0]
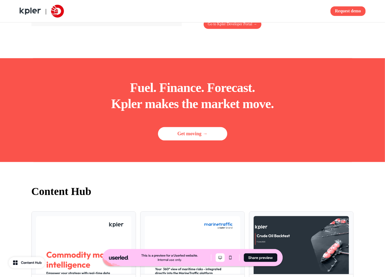
drag, startPoint x: 134, startPoint y: 106, endPoint x: 261, endPoint y: 116, distance: 127.5
click at [254, 112] on p "Fuel. Finance. Forecast. Kpler makes the market move." at bounding box center [192, 96] width 163 height 32
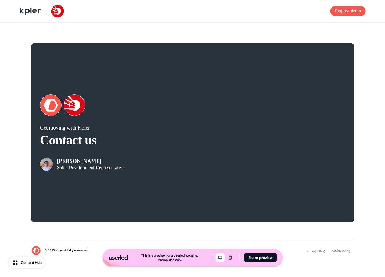
scroll to position [985, 0]
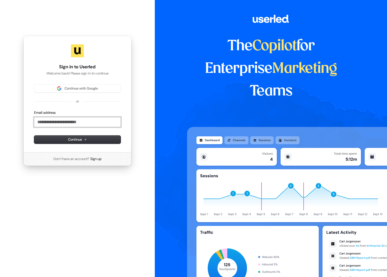
drag, startPoint x: 77, startPoint y: 119, endPoint x: 80, endPoint y: 117, distance: 3.4
click at [77, 119] on input "Email address" at bounding box center [77, 122] width 87 height 10
click at [71, 141] on span "Continue" at bounding box center [77, 139] width 19 height 5
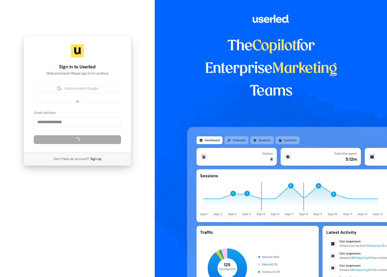
type input "**********"
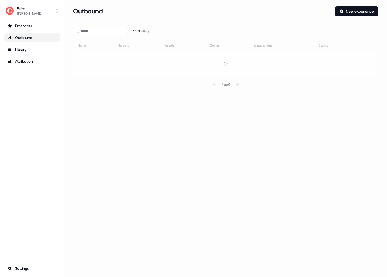
click at [30, 36] on div "Outbound" at bounding box center [32, 37] width 49 height 5
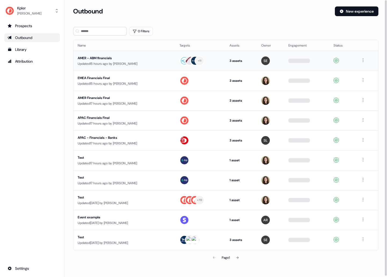
click at [96, 58] on div "AMER - ABM financials" at bounding box center [124, 57] width 93 height 5
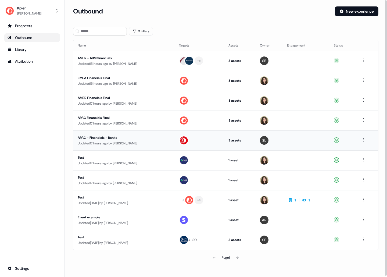
click at [109, 138] on div "APAC - Financials - Banks" at bounding box center [124, 137] width 93 height 5
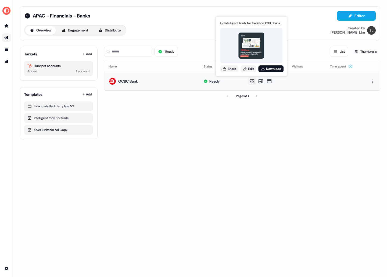
click at [253, 81] on icon at bounding box center [252, 81] width 4 height 4
click at [251, 80] on icon at bounding box center [252, 80] width 6 height 5
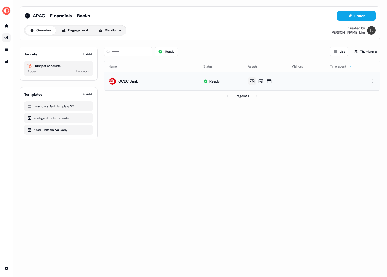
click at [251, 82] on icon at bounding box center [252, 80] width 6 height 5
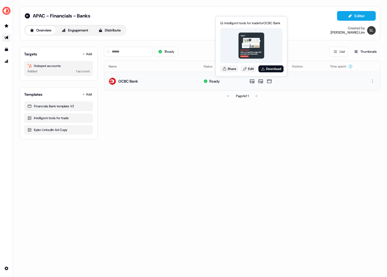
click at [243, 48] on img at bounding box center [251, 46] width 26 height 26
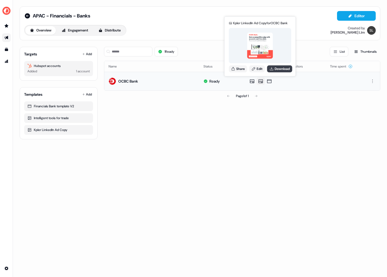
click at [273, 71] on icon at bounding box center [271, 69] width 4 height 4
